Goal: Information Seeking & Learning: Find specific fact

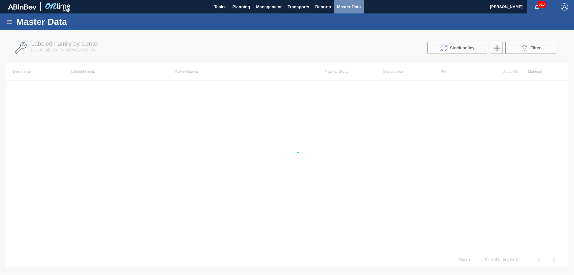
click at [350, 7] on span "Master Data" at bounding box center [349, 6] width 24 height 7
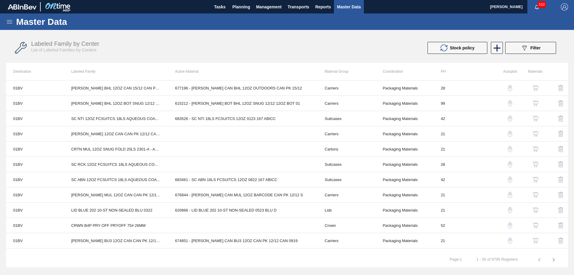
click at [9, 22] on icon at bounding box center [9, 22] width 5 height 4
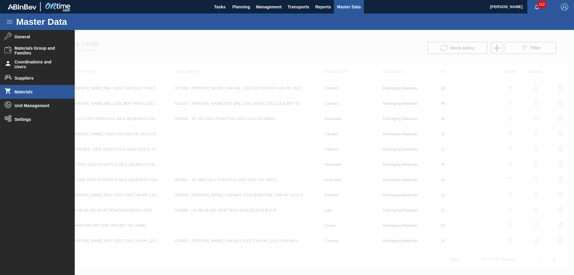
click at [21, 91] on span "Materials" at bounding box center [39, 91] width 49 height 5
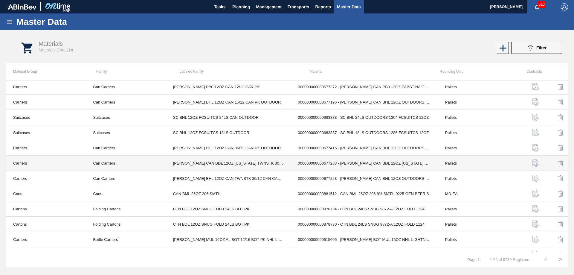
scroll to position [173, 0]
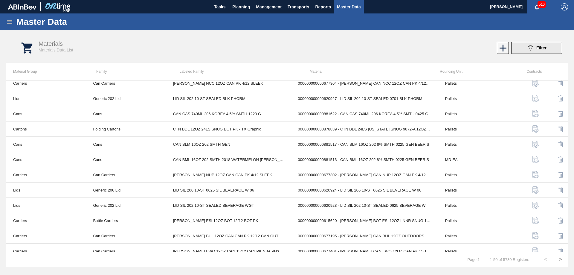
click at [542, 47] on span "Filter" at bounding box center [542, 47] width 10 height 5
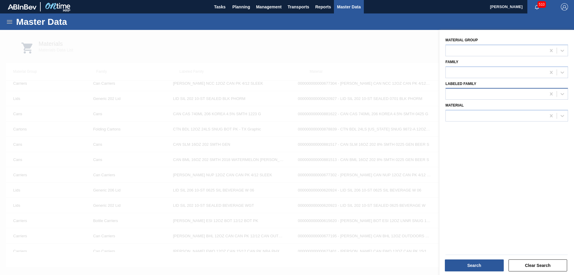
click at [475, 92] on div at bounding box center [496, 94] width 100 height 9
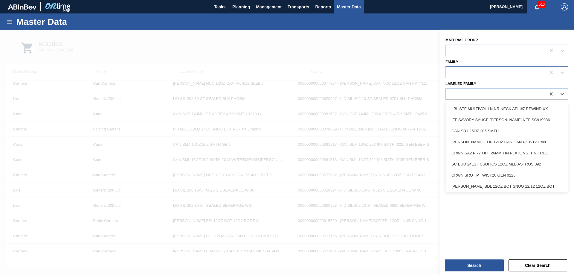
click at [476, 76] on div at bounding box center [496, 72] width 100 height 9
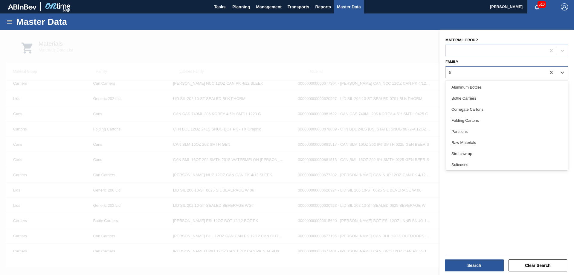
type input "tra"
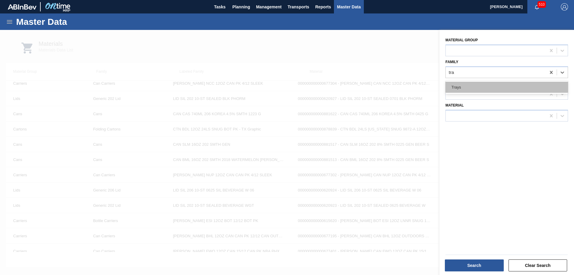
click at [472, 88] on div "Trays" at bounding box center [507, 87] width 123 height 11
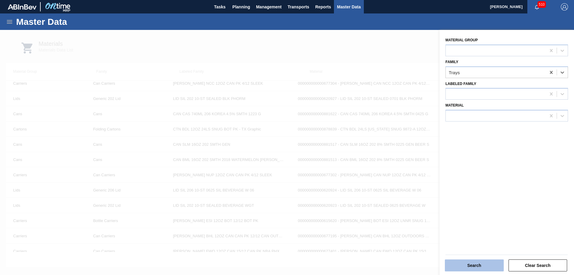
click at [482, 265] on button "Search" at bounding box center [474, 265] width 59 height 12
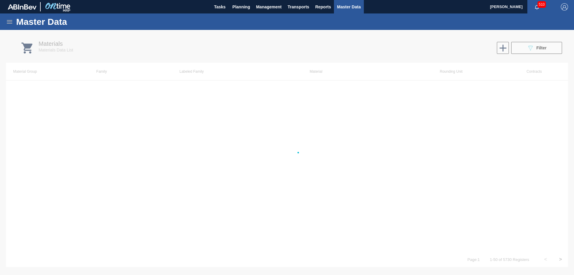
scroll to position [0, 0]
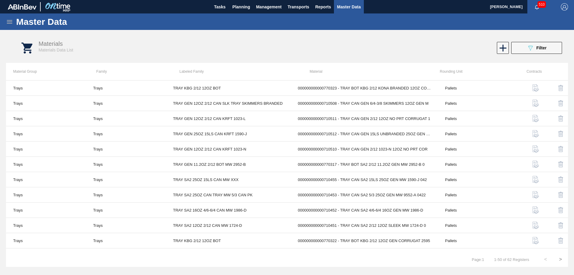
drag, startPoint x: 12, startPoint y: 19, endPoint x: 19, endPoint y: 24, distance: 9.5
click at [11, 19] on icon at bounding box center [9, 21] width 7 height 7
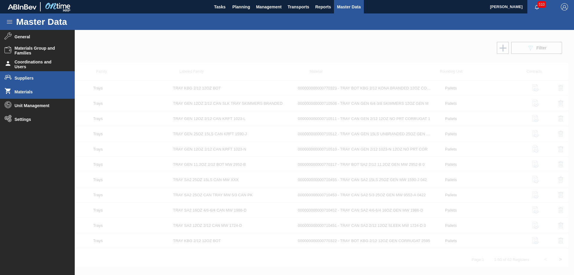
click at [32, 77] on span "Suppliers" at bounding box center [39, 78] width 49 height 5
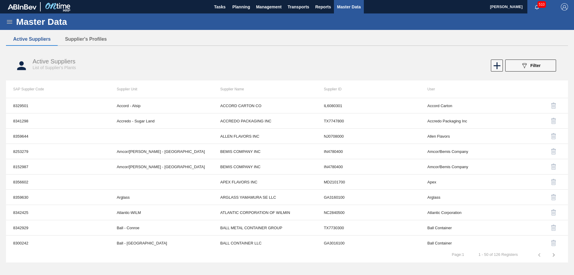
click at [8, 22] on icon at bounding box center [9, 22] width 5 height 4
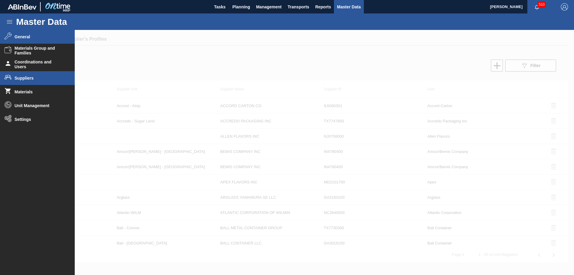
click at [16, 37] on span "General" at bounding box center [39, 36] width 49 height 5
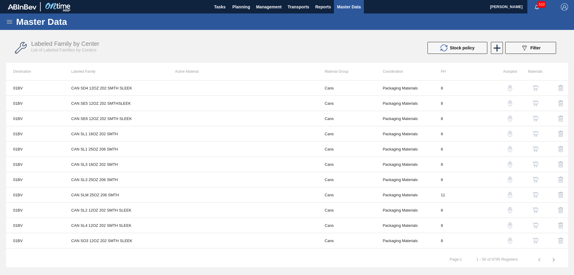
click at [535, 90] on img "button" at bounding box center [536, 88] width 6 height 6
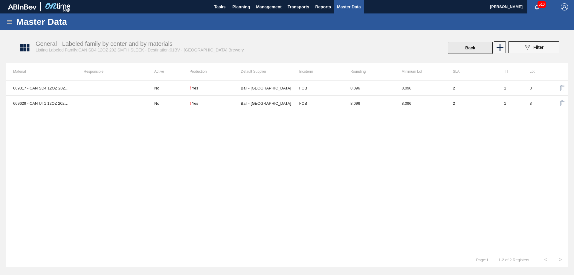
click at [468, 49] on button "Back" at bounding box center [470, 48] width 45 height 12
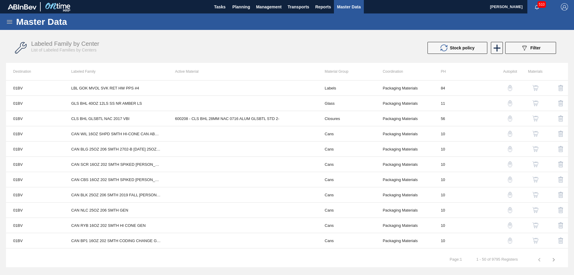
click at [10, 20] on icon at bounding box center [9, 22] width 5 height 4
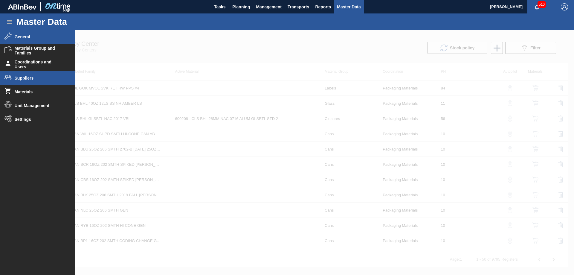
click at [23, 79] on span "Suppliers" at bounding box center [39, 78] width 49 height 5
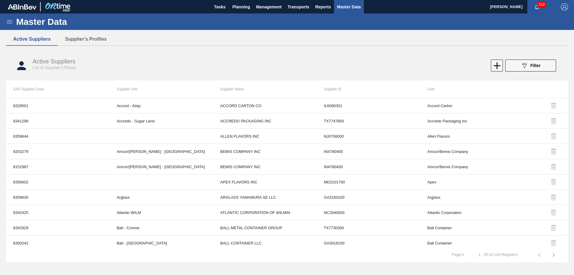
click at [5, 22] on div "Master Data" at bounding box center [287, 21] width 574 height 16
click at [11, 23] on icon at bounding box center [9, 22] width 5 height 4
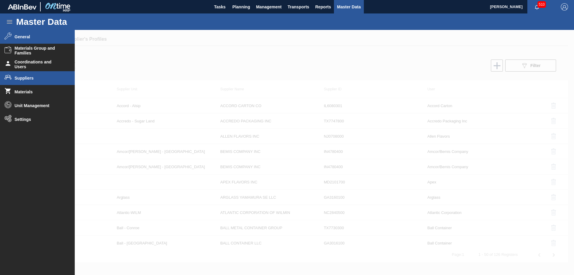
click at [24, 35] on span "General" at bounding box center [39, 36] width 49 height 5
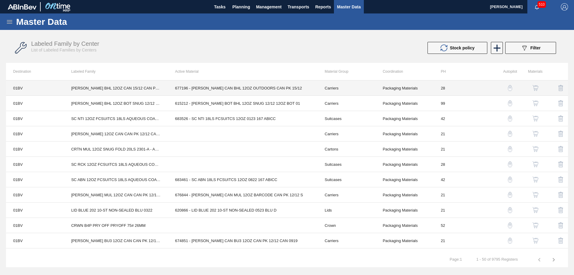
click at [408, 87] on td "Packaging Materials" at bounding box center [405, 87] width 58 height 15
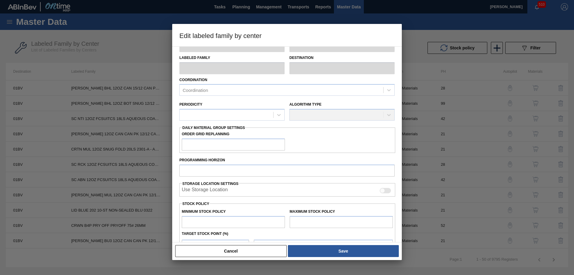
type input "Carriers"
type input "Can Carriers"
type input "[PERSON_NAME] BHL 12OZ CAN 15/12 CAN PK OUTDOOR"
type input "01BV - [GEOGRAPHIC_DATA] Brewery"
type input "28"
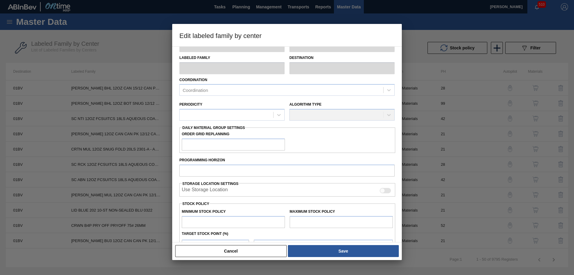
type input "0"
type input "97,240"
type input "0"
checkbox input "true"
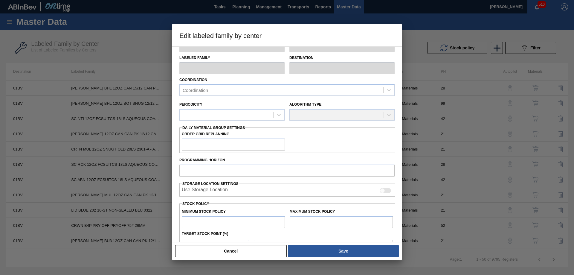
checkbox input "true"
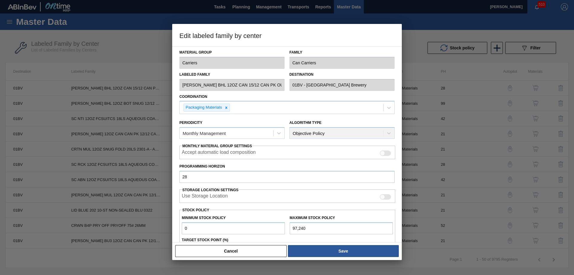
click at [233, 249] on button "Cancel" at bounding box center [231, 251] width 112 height 12
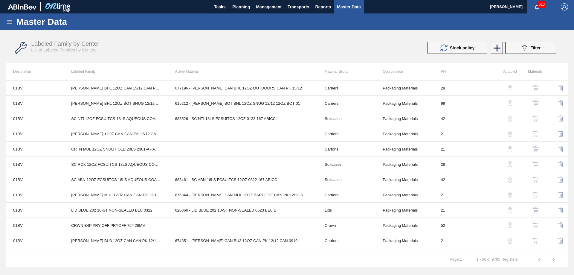
click at [537, 86] on img "button" at bounding box center [536, 88] width 6 height 6
